Goal: Transaction & Acquisition: Obtain resource

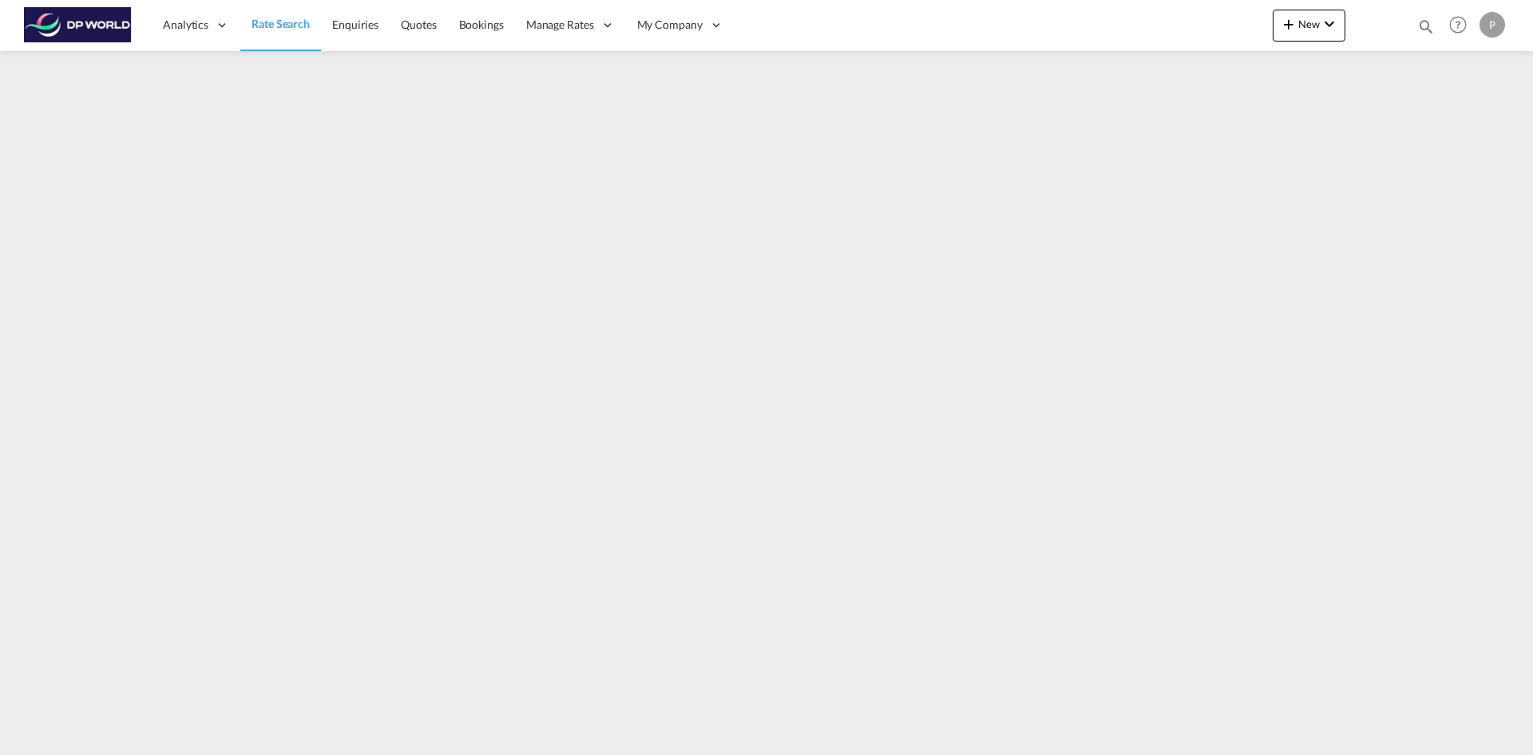
click at [291, 26] on span "Rate Search" at bounding box center [281, 24] width 58 height 14
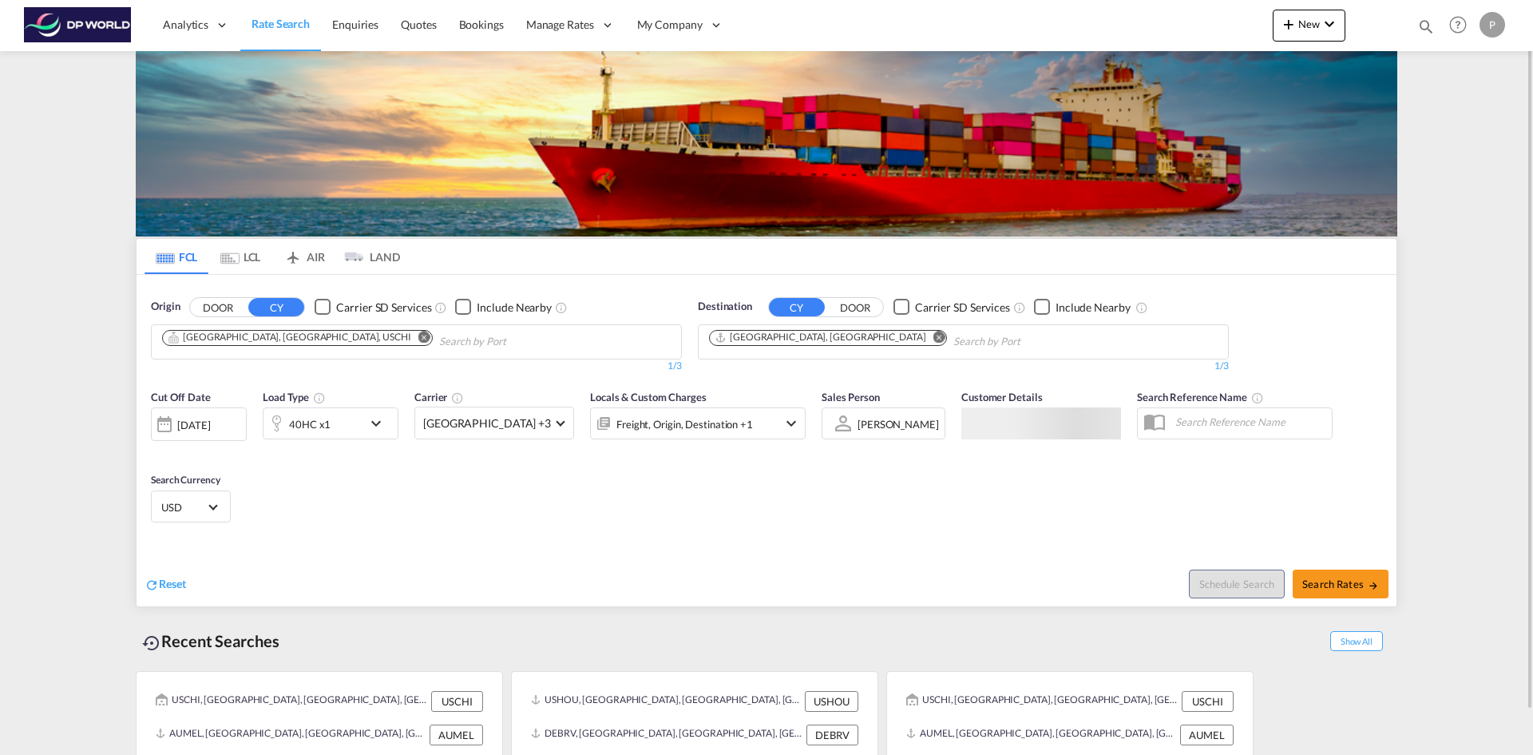
click at [418, 333] on md-icon "Remove" at bounding box center [424, 337] width 12 height 12
click at [934, 337] on md-icon "Remove" at bounding box center [940, 337] width 12 height 12
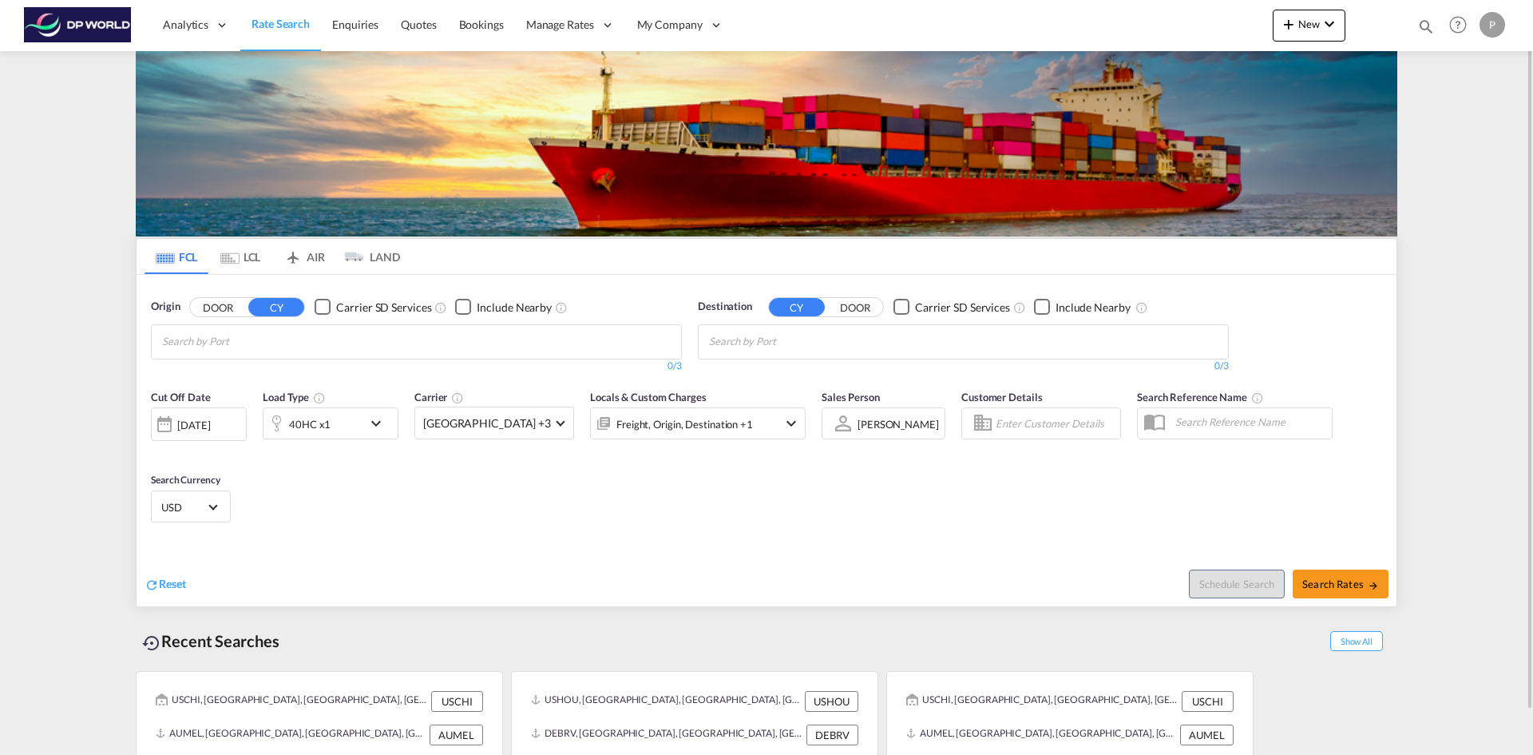
click at [332, 335] on body "Analytics Reports Dashboard Rate Search Enquiries Quotes Bookings" at bounding box center [766, 377] width 1533 height 755
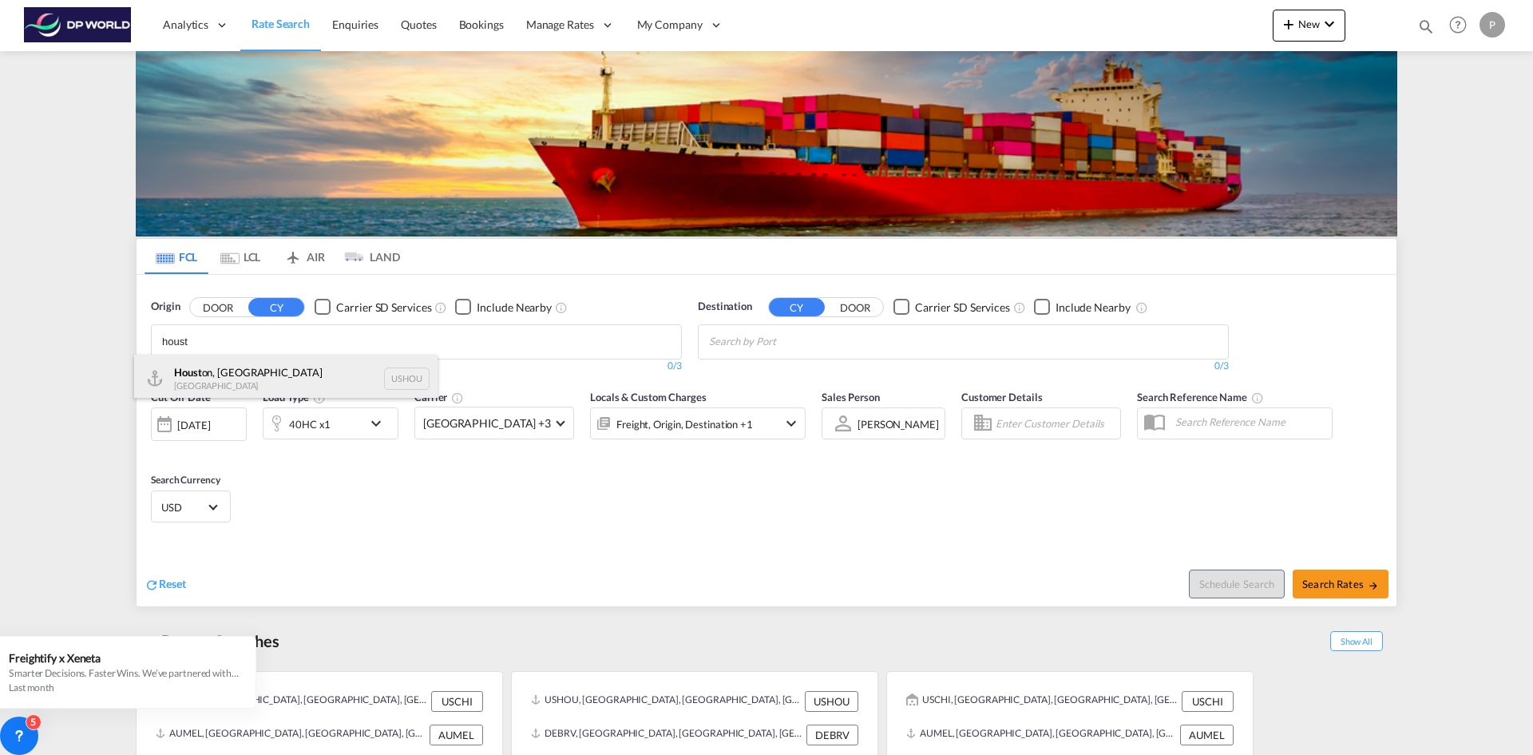
type input "houst"
click at [216, 388] on div "Houst on, [GEOGRAPHIC_DATA] [GEOGRAPHIC_DATA] USHOU" at bounding box center [285, 379] width 303 height 48
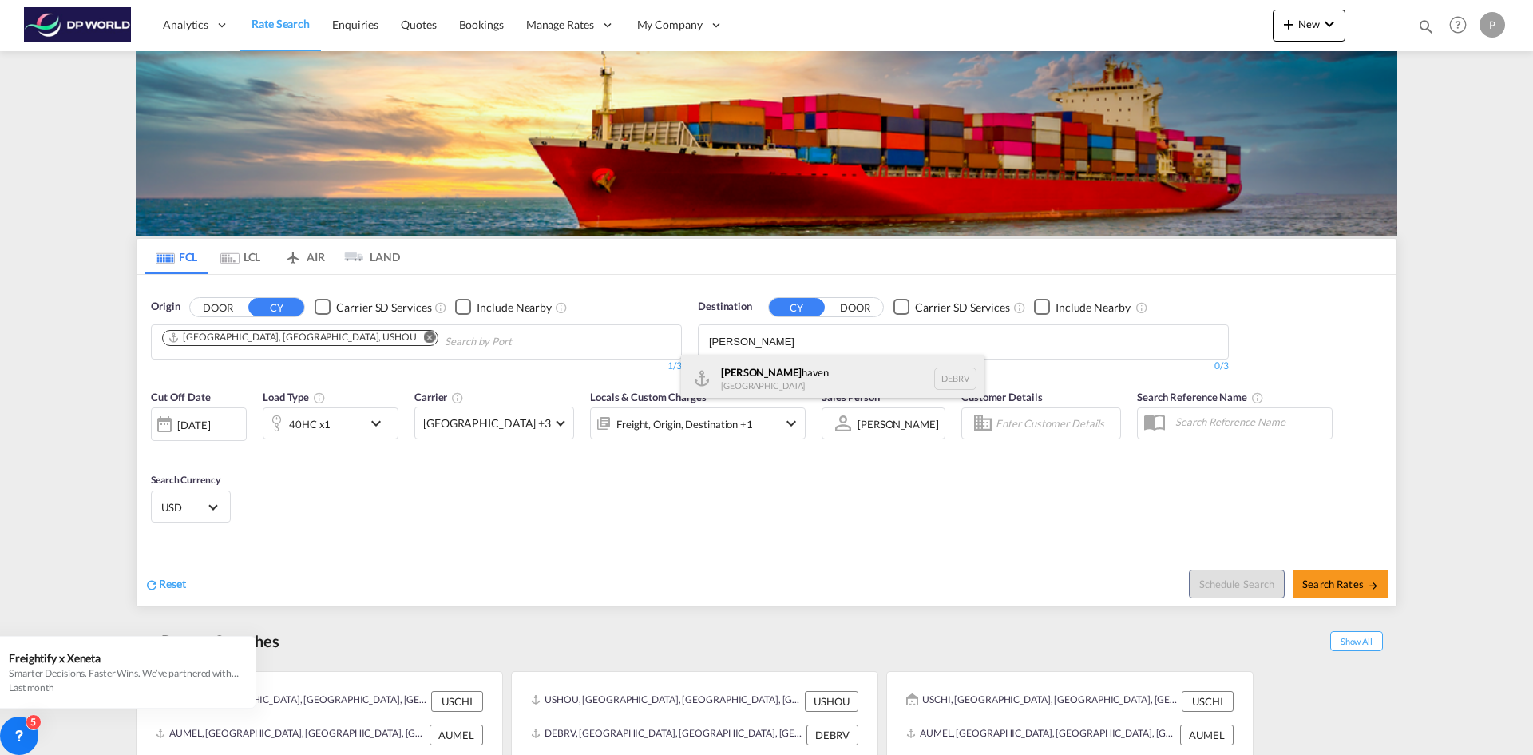
type input "[PERSON_NAME]"
click at [792, 369] on div "[PERSON_NAME] haven [GEOGRAPHIC_DATA] DEBRV" at bounding box center [832, 379] width 303 height 48
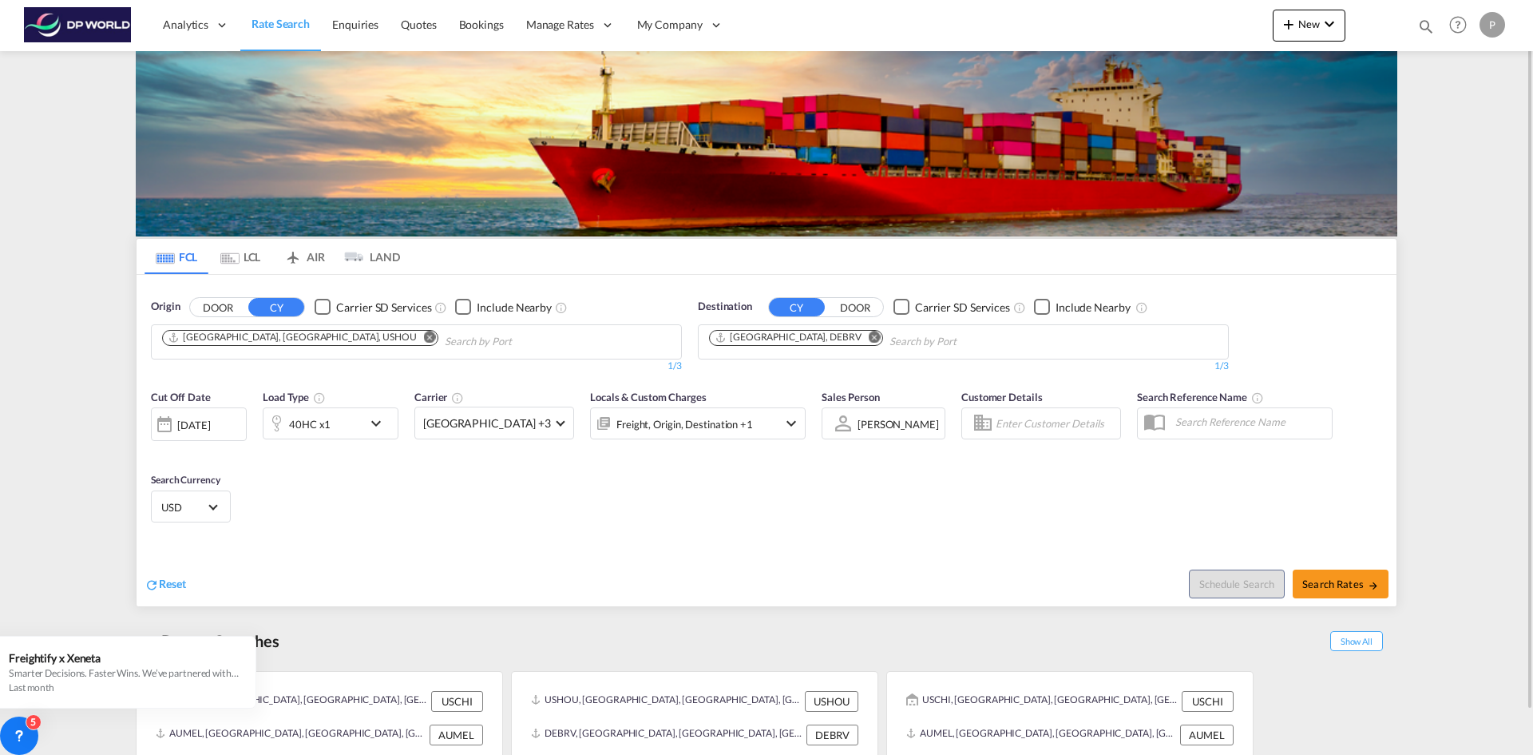
scroll to position [46, 0]
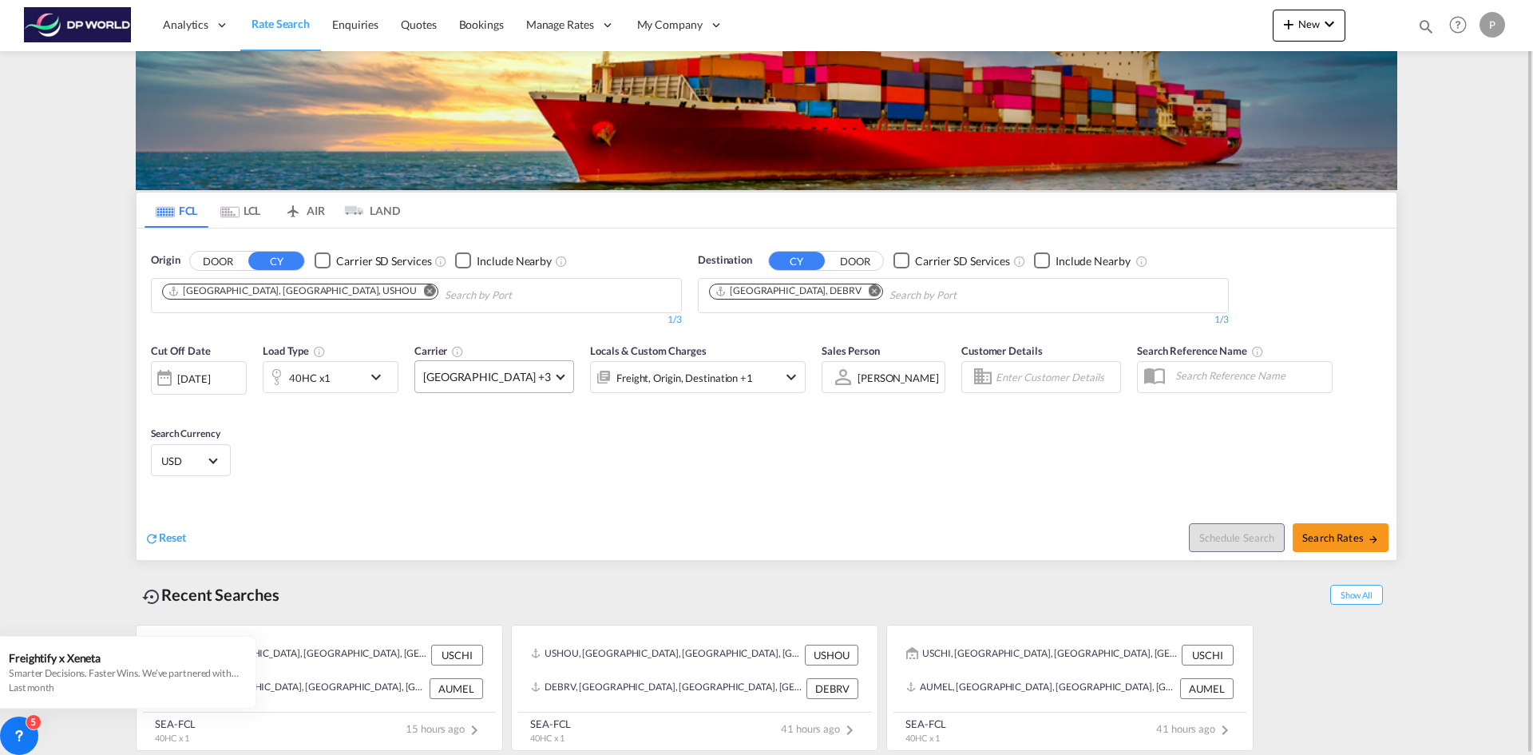
click at [556, 376] on span at bounding box center [560, 375] width 9 height 9
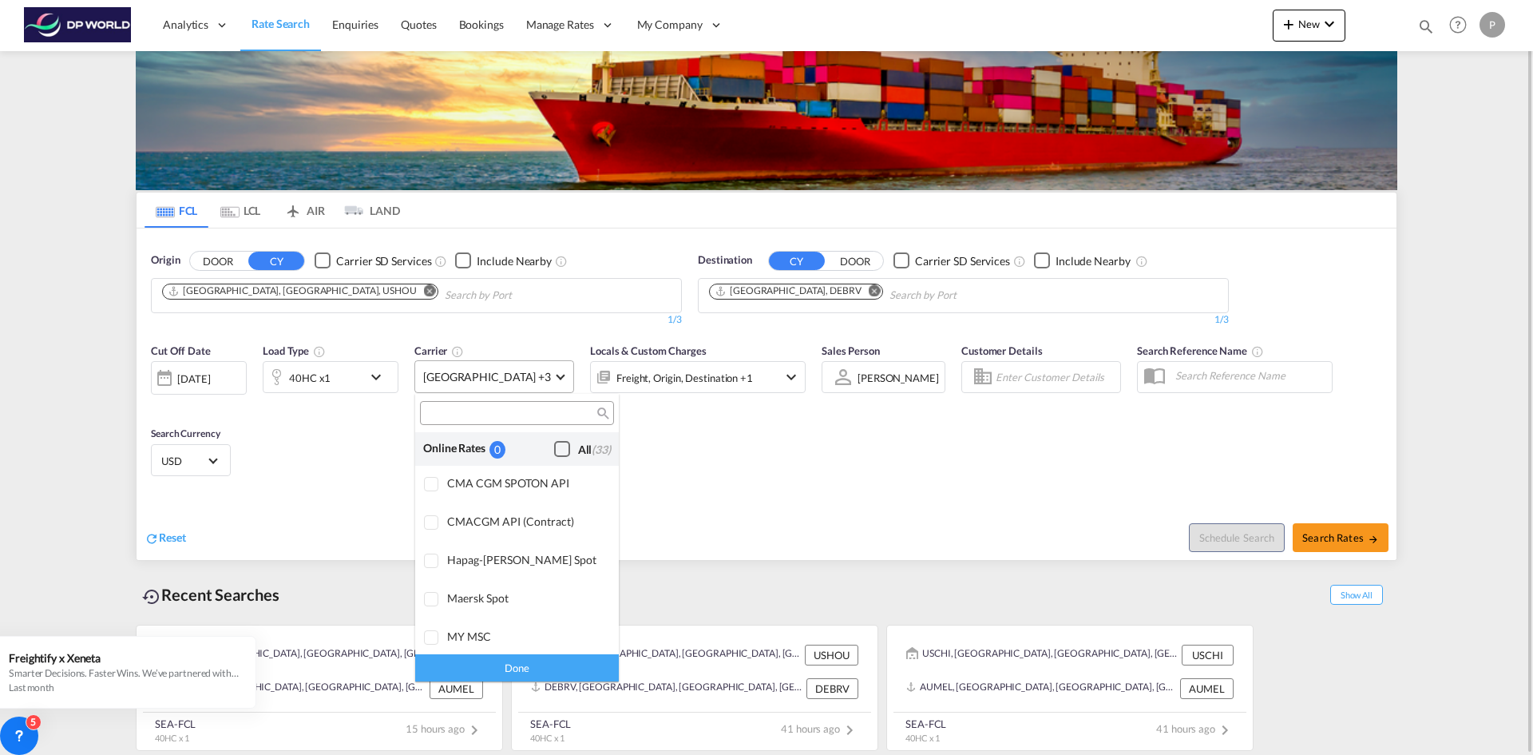
scroll to position [2279, 0]
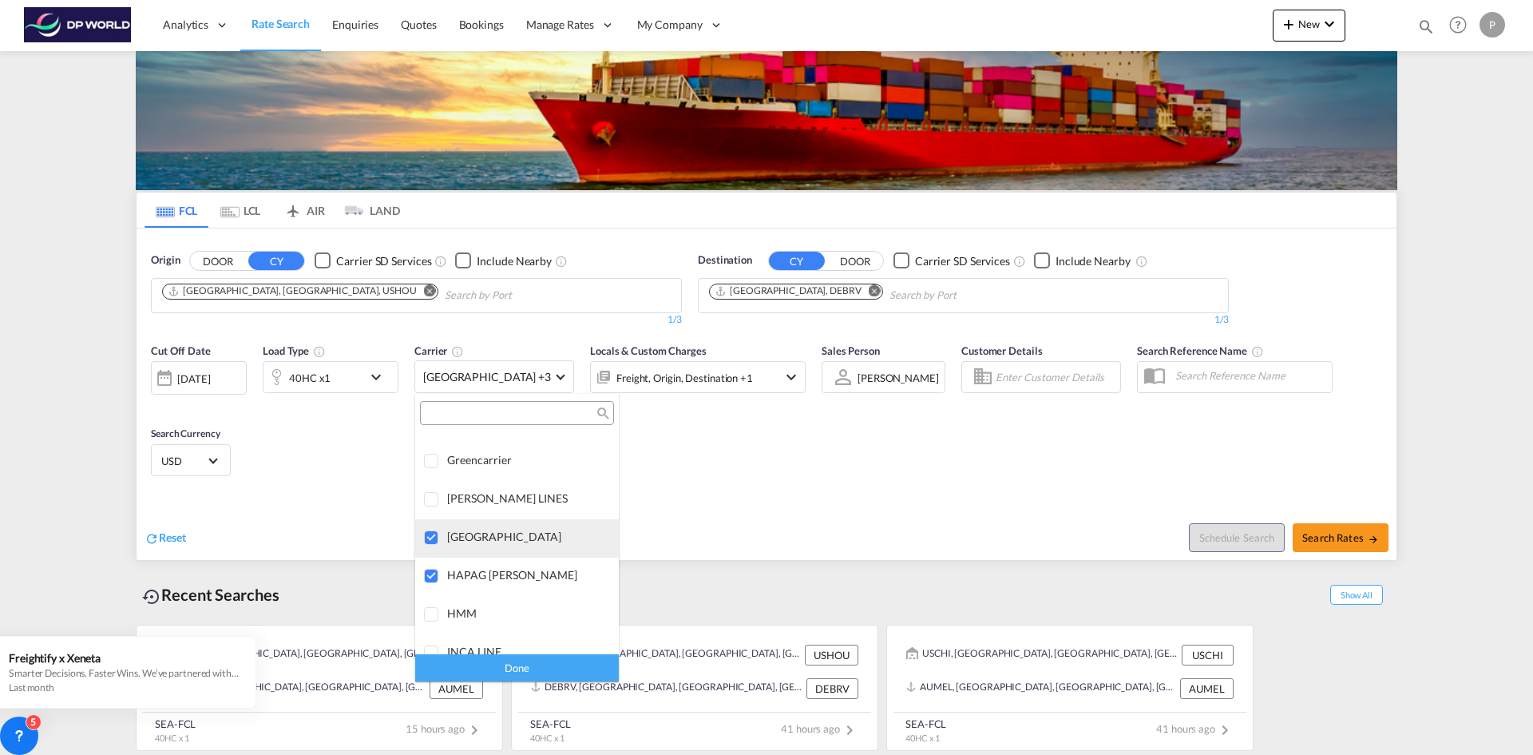
click at [435, 536] on div at bounding box center [432, 538] width 16 height 16
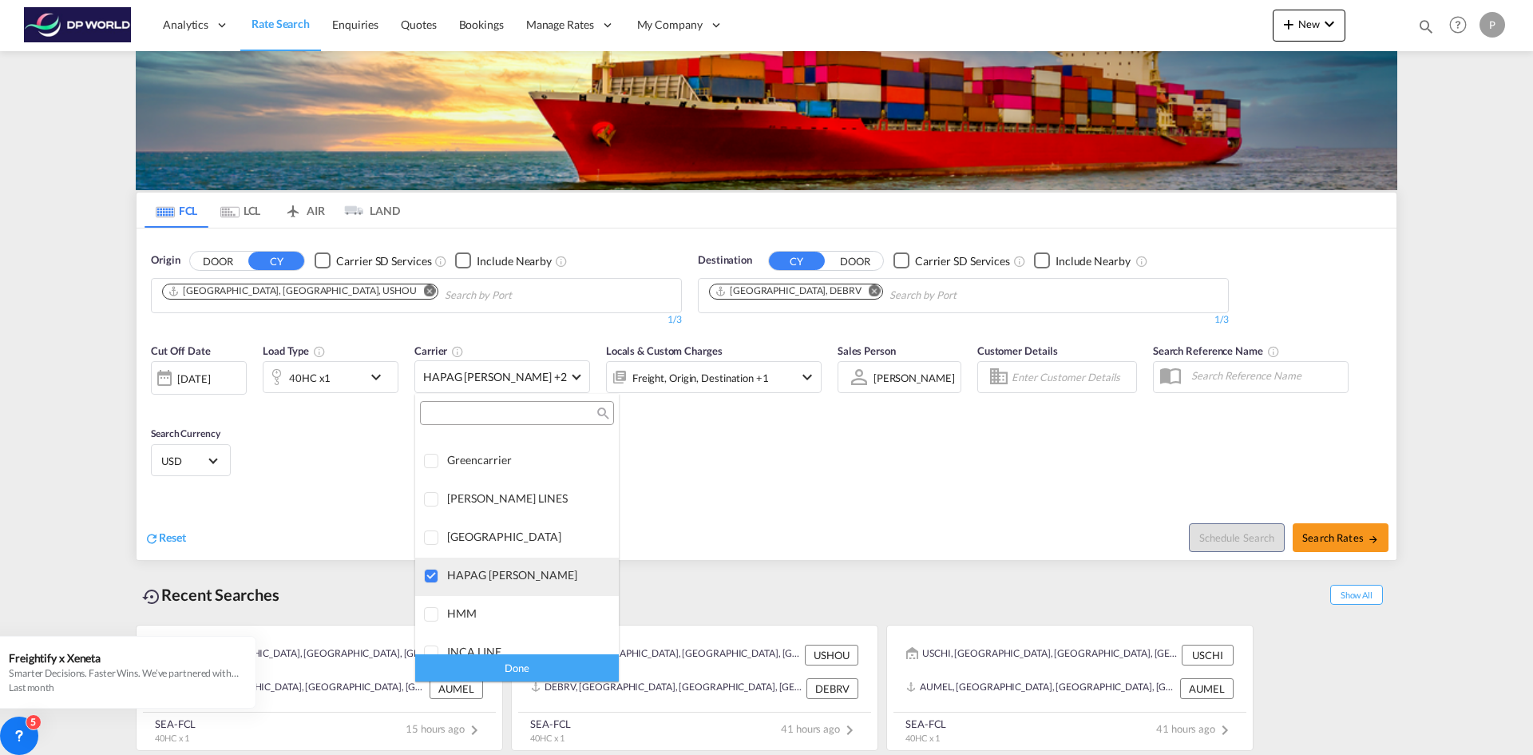
click at [426, 570] on div at bounding box center [432, 577] width 16 height 16
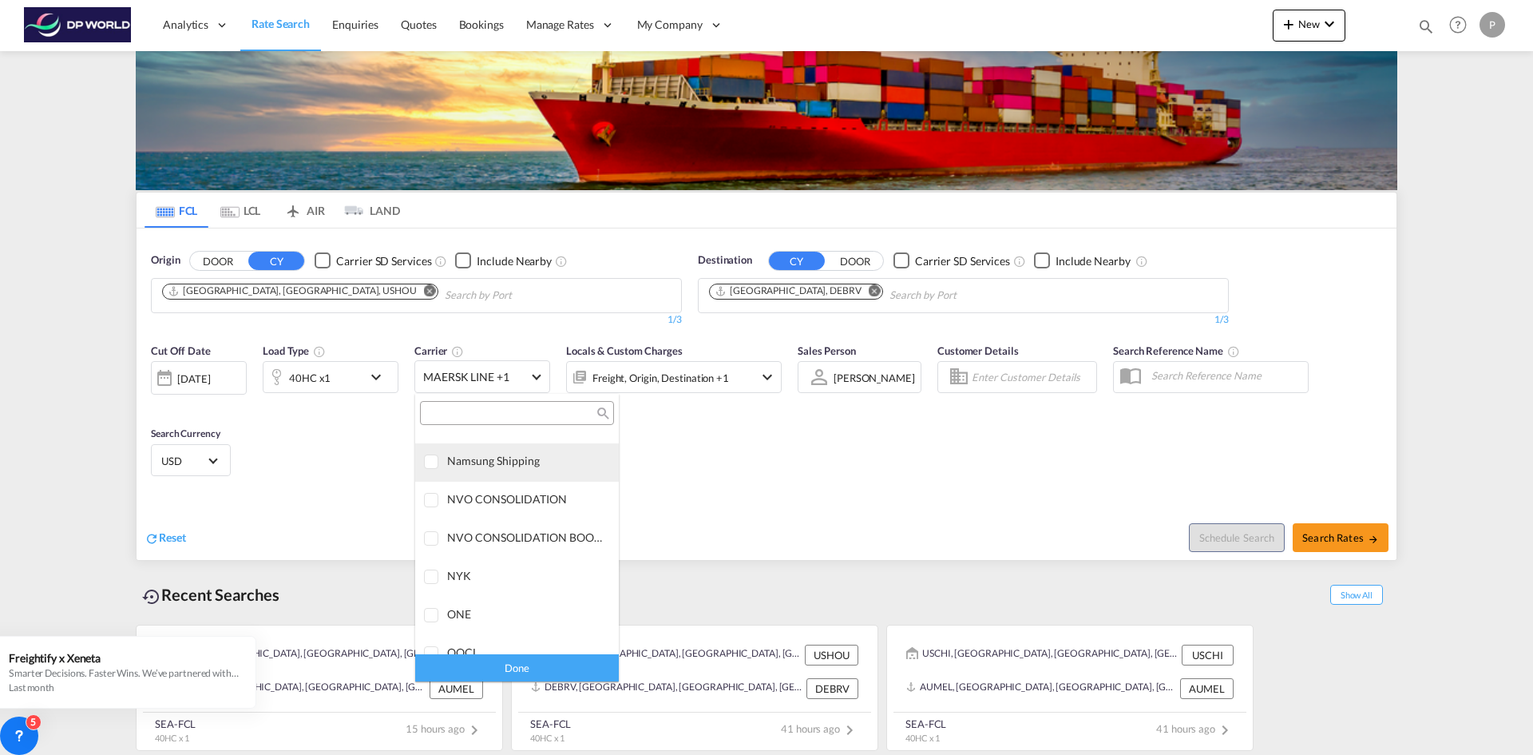
scroll to position [2758, 0]
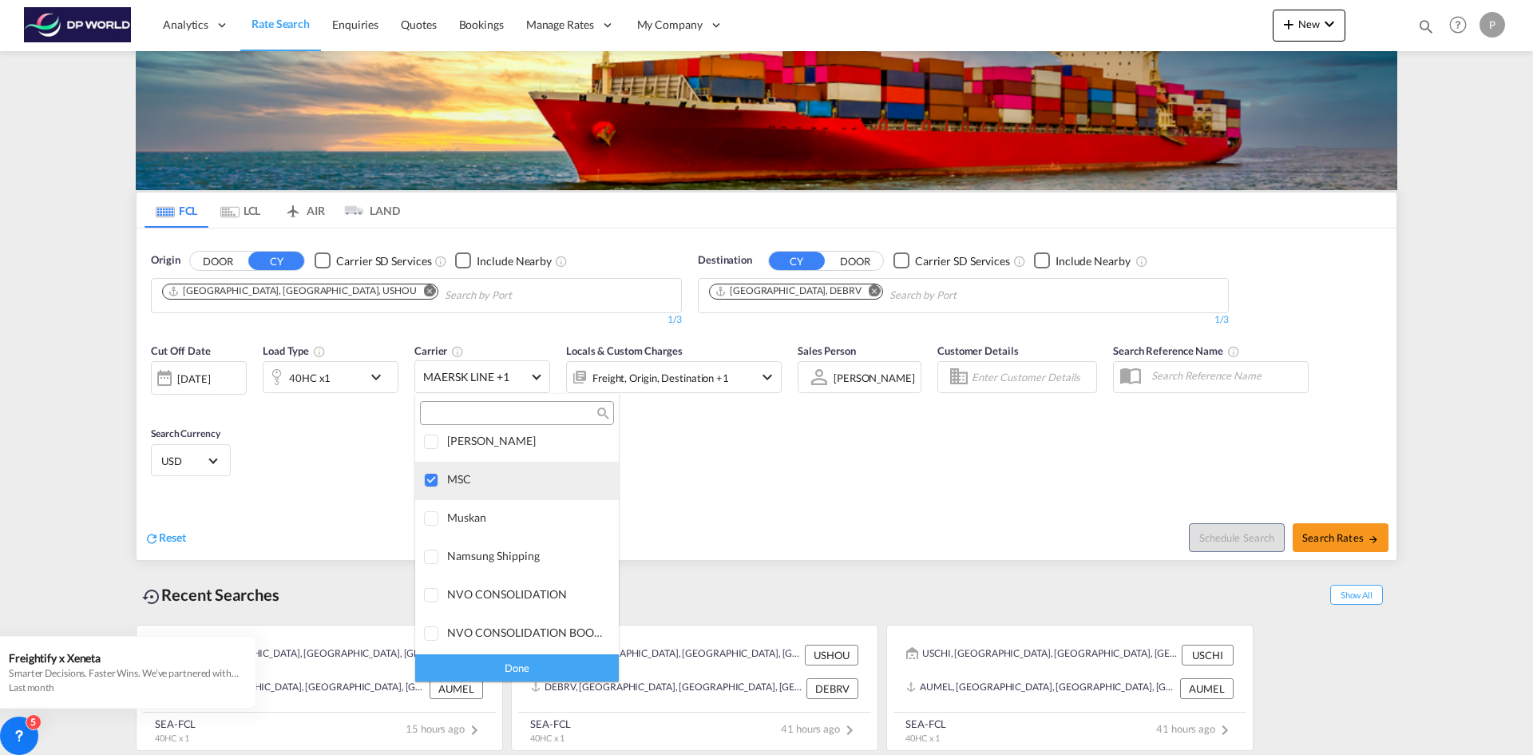
click at [431, 482] on div at bounding box center [432, 481] width 16 height 16
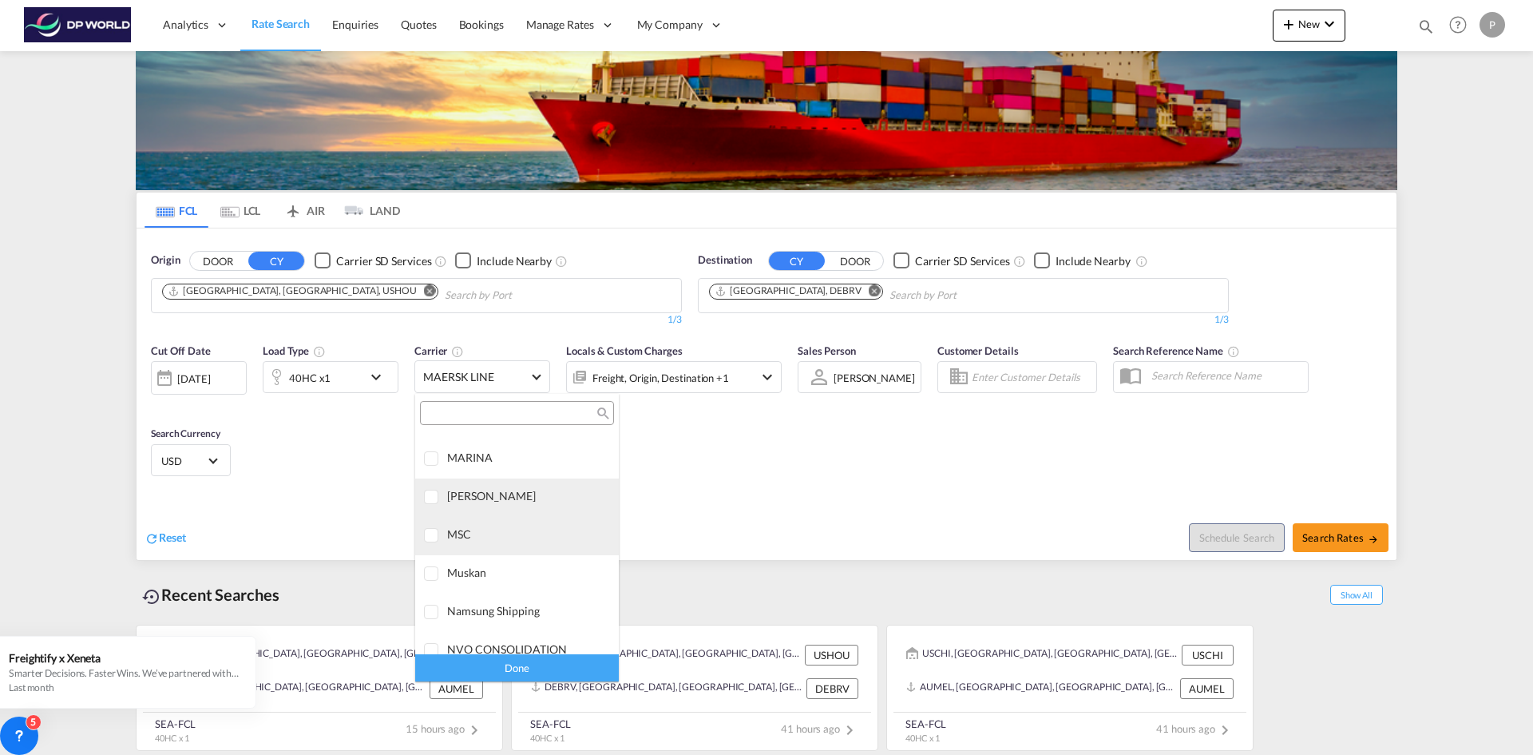
scroll to position [2679, 0]
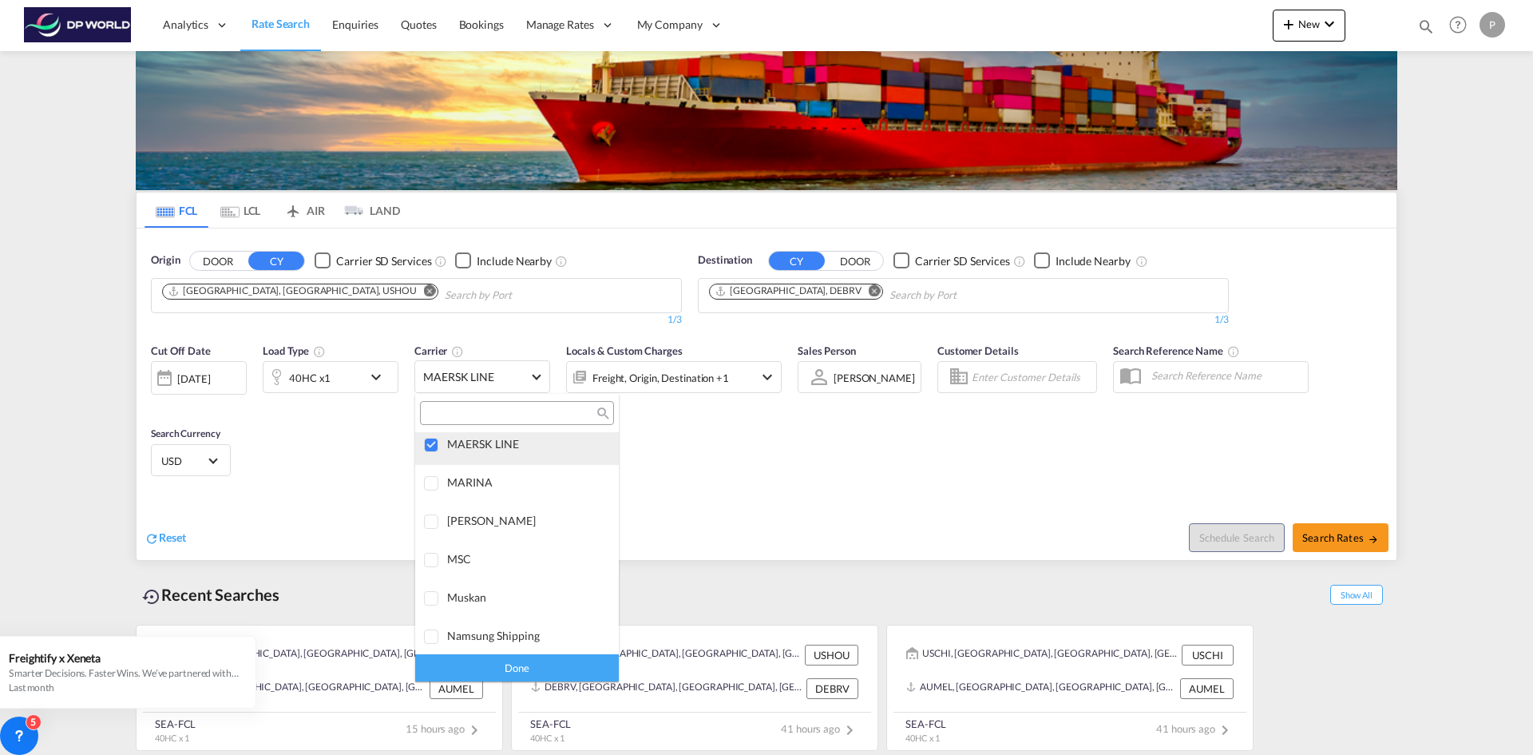
click at [436, 447] on div at bounding box center [432, 446] width 16 height 16
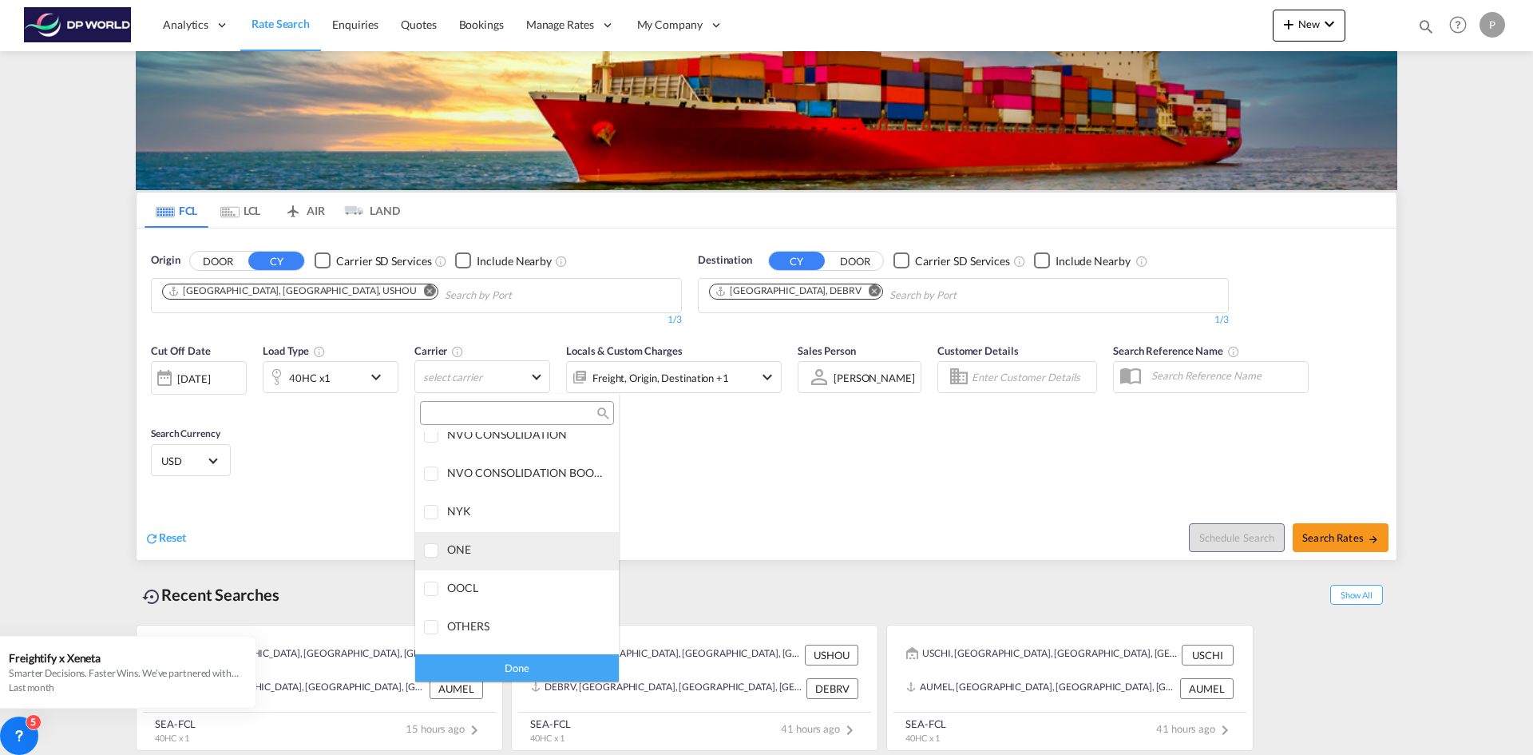
click at [432, 549] on div at bounding box center [432, 551] width 16 height 16
click at [503, 669] on div "Done" at bounding box center [517, 667] width 204 height 28
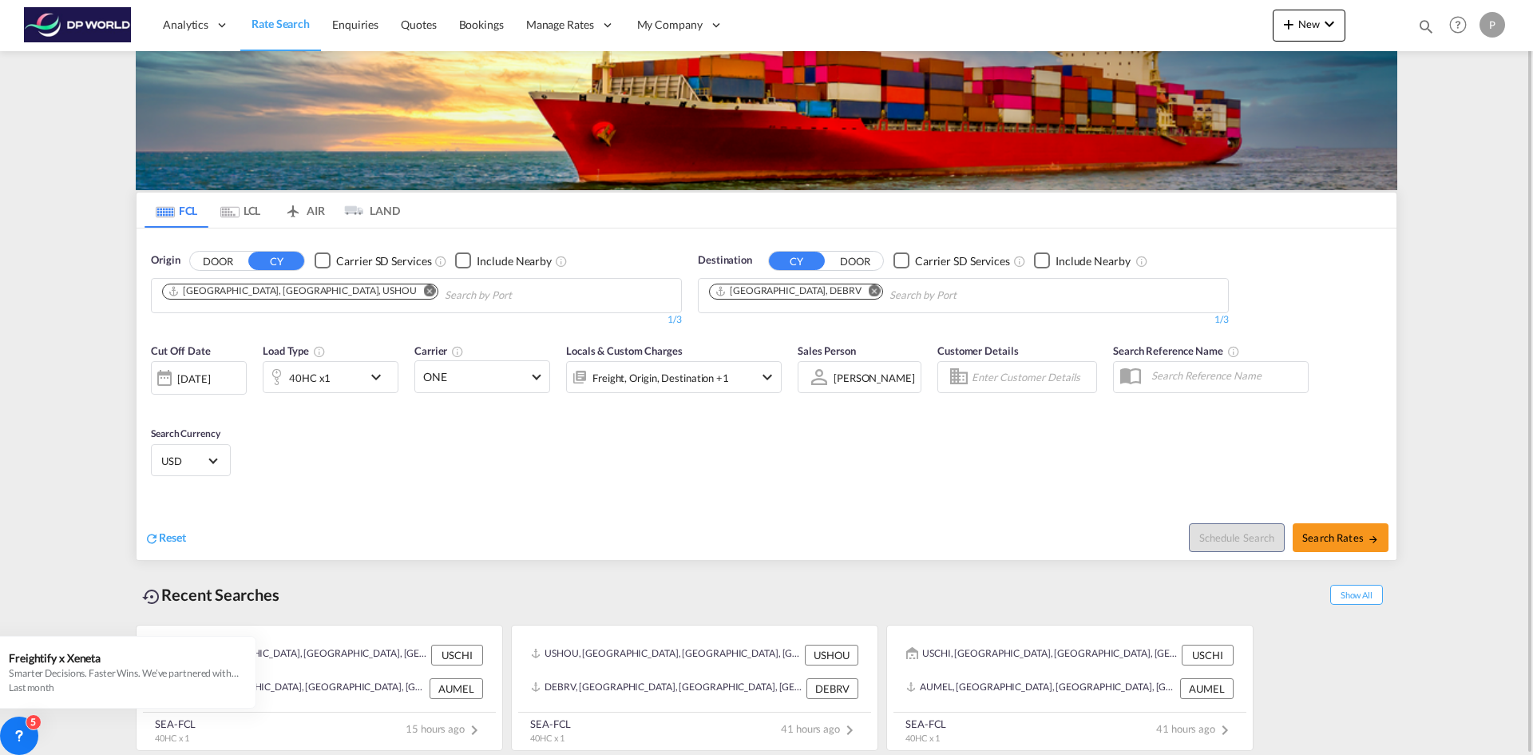
click at [210, 380] on div "[DATE]" at bounding box center [193, 378] width 33 height 14
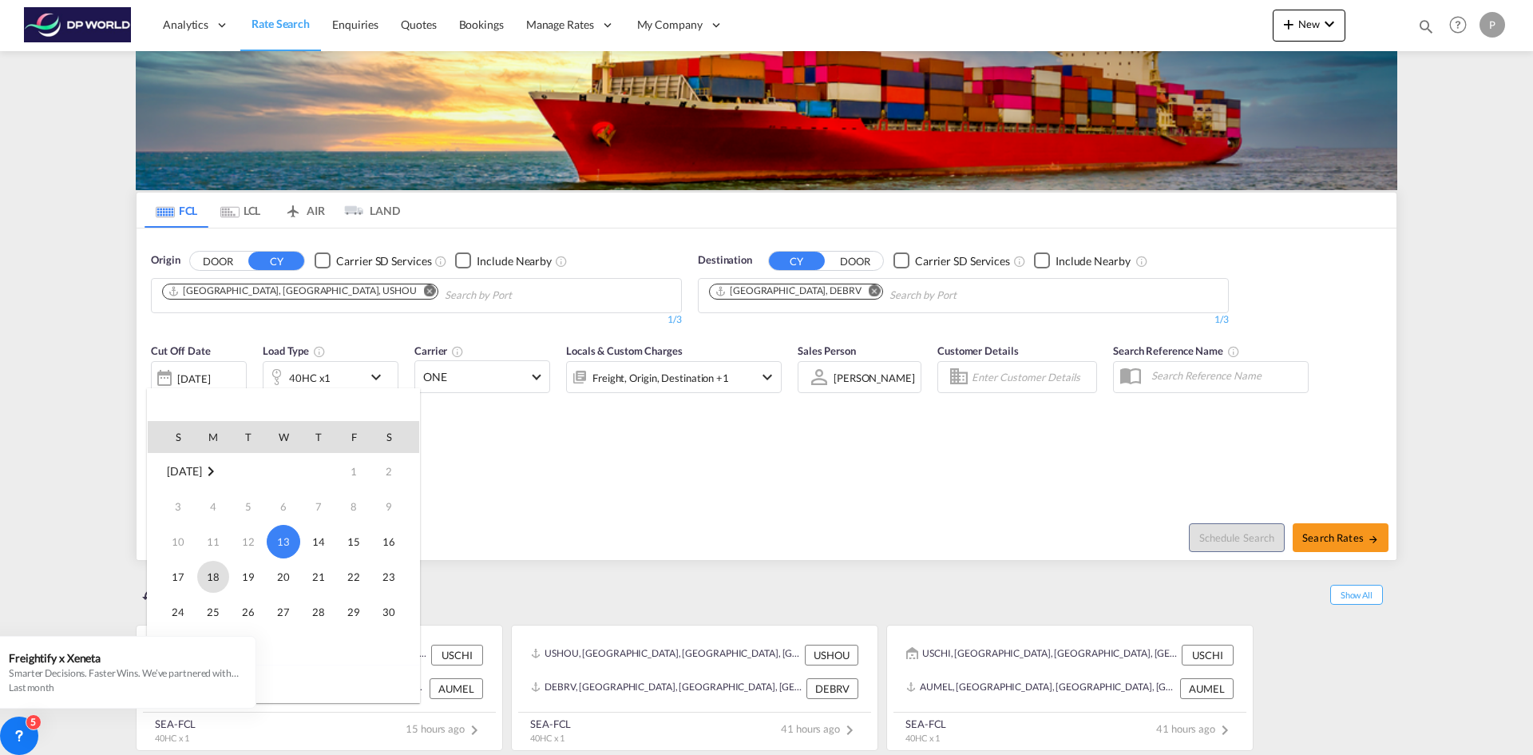
click at [203, 573] on span "18" at bounding box center [213, 577] width 32 height 32
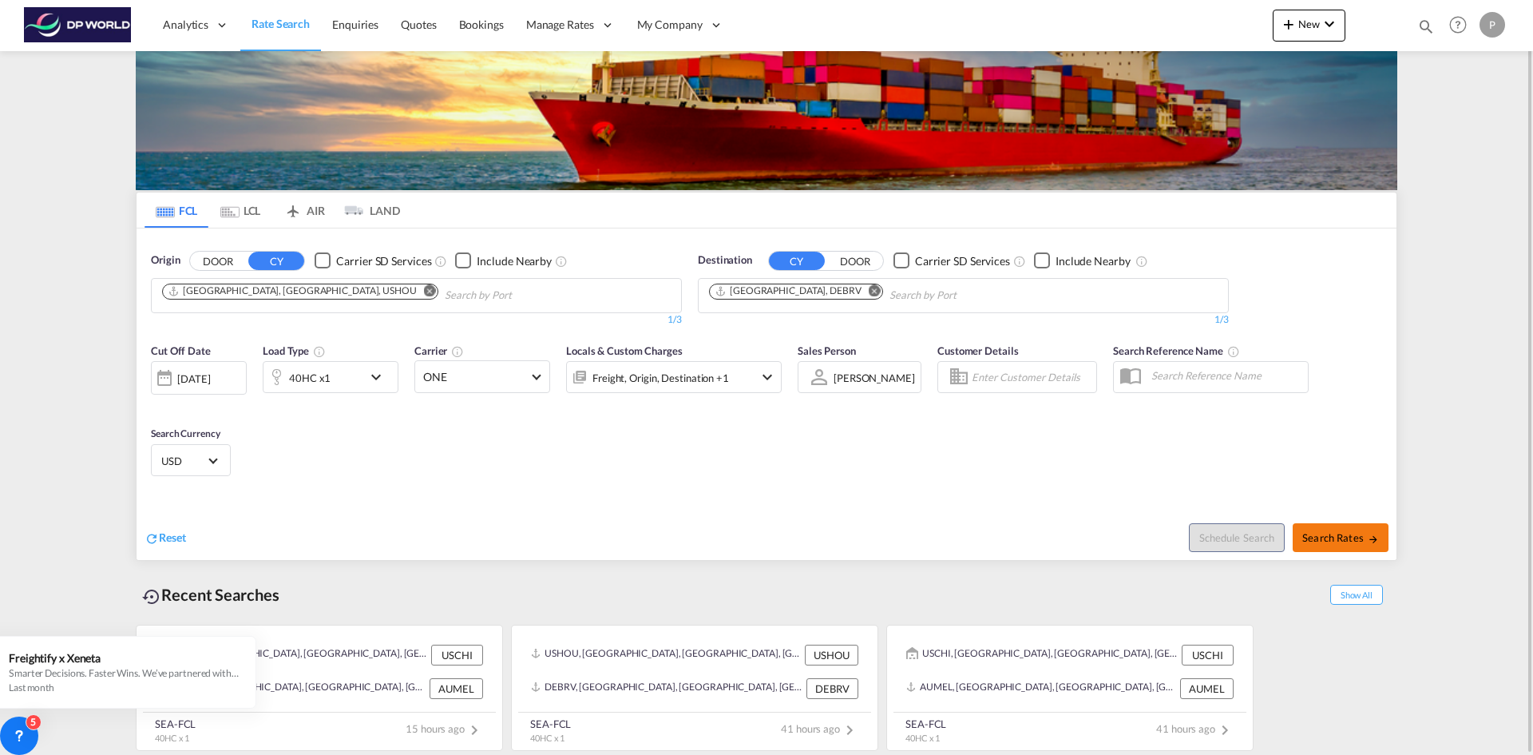
click at [1347, 544] on button "Search Rates" at bounding box center [1341, 537] width 96 height 29
type input "USHOU to DEBRV / [DATE]"
